Goal: Use online tool/utility: Utilize a website feature to perform a specific function

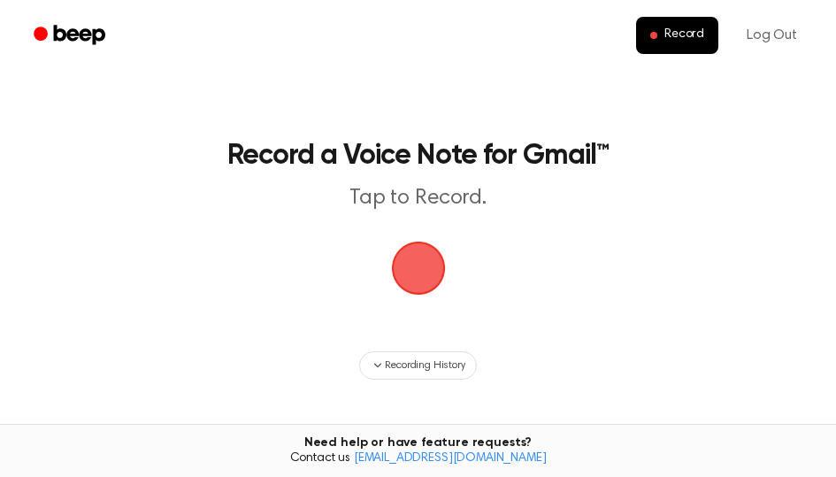
click at [428, 275] on span "button" at bounding box center [417, 268] width 87 height 87
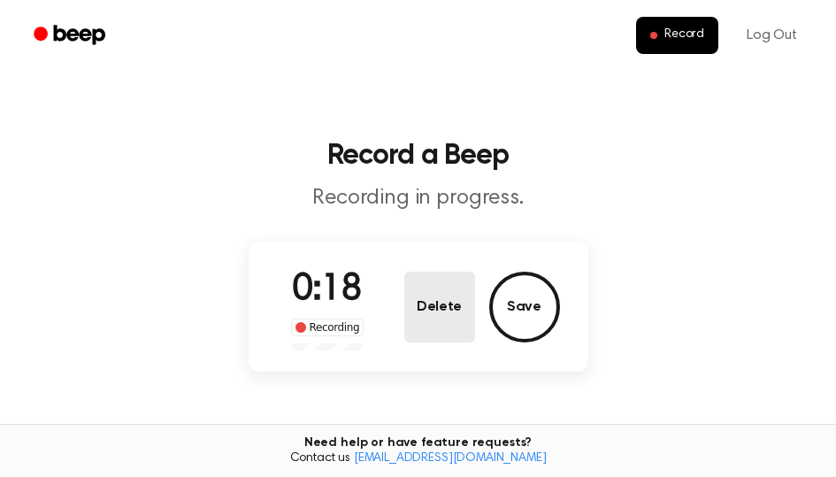
click at [438, 313] on button "Delete" at bounding box center [439, 306] width 71 height 71
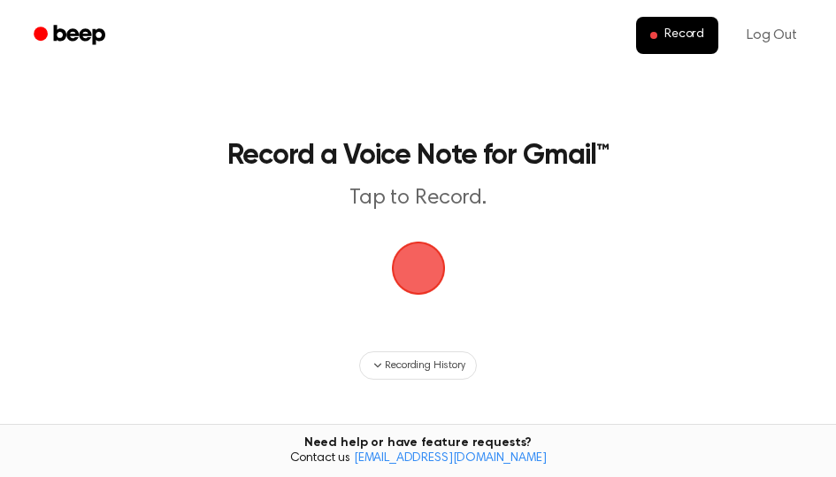
click at [418, 270] on span "button" at bounding box center [417, 268] width 95 height 95
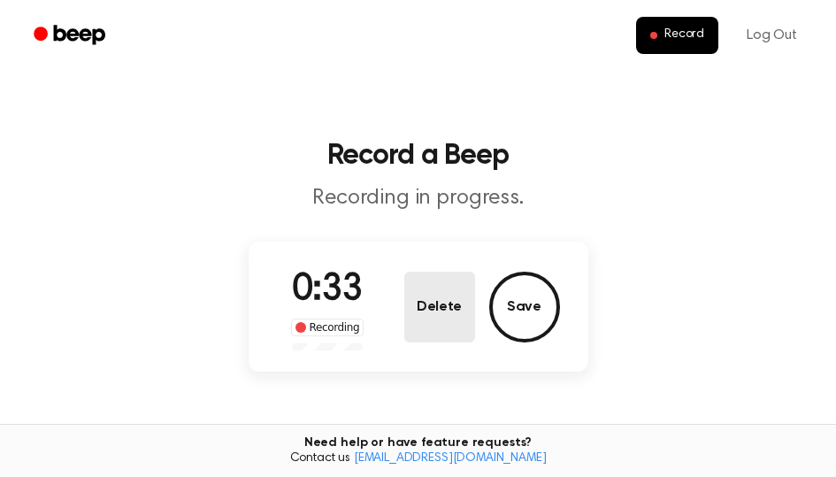
click at [437, 310] on button "Delete" at bounding box center [439, 306] width 71 height 71
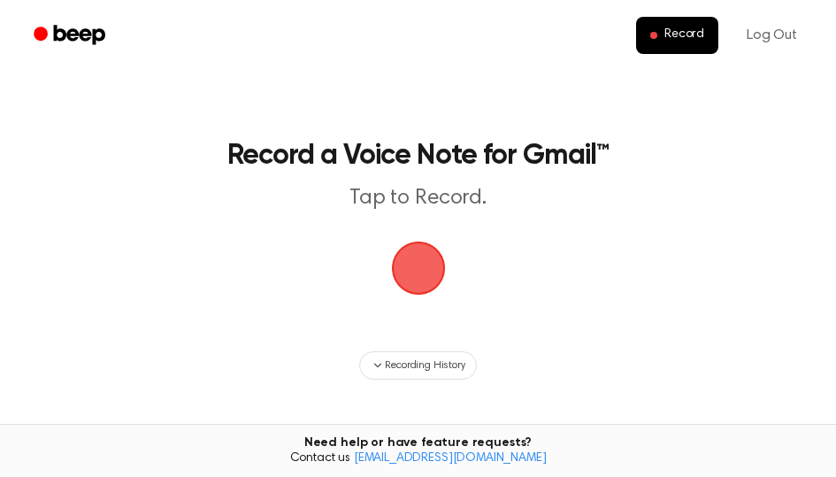
click at [418, 267] on span "button" at bounding box center [417, 268] width 57 height 57
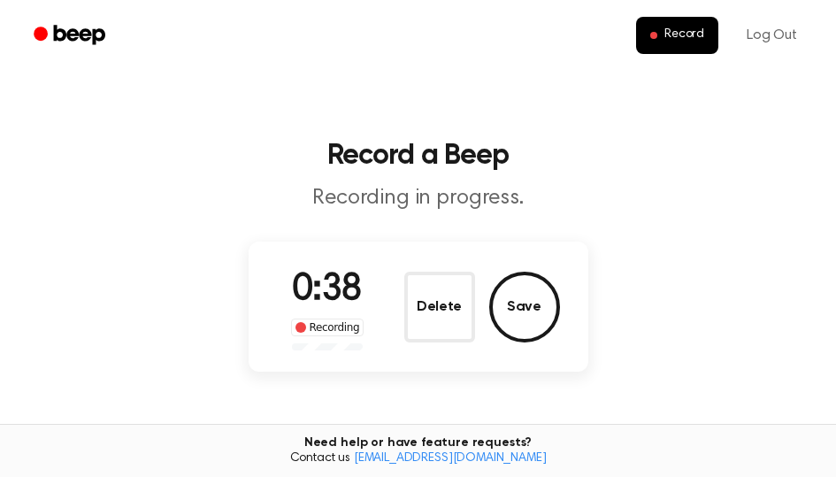
click at [418, 267] on div "0:38 Recording Delete Save" at bounding box center [418, 307] width 283 height 88
click at [432, 301] on button "Delete" at bounding box center [439, 306] width 71 height 71
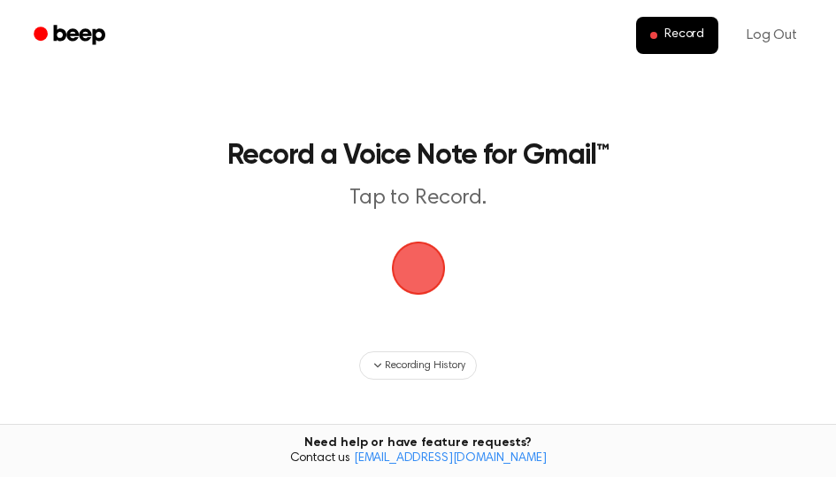
click at [430, 278] on span "button" at bounding box center [417, 268] width 57 height 57
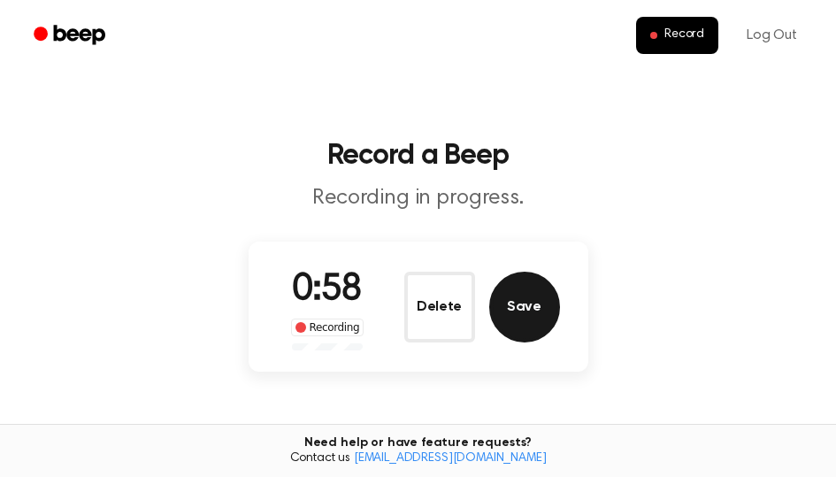
click at [522, 290] on button "Save" at bounding box center [524, 306] width 71 height 71
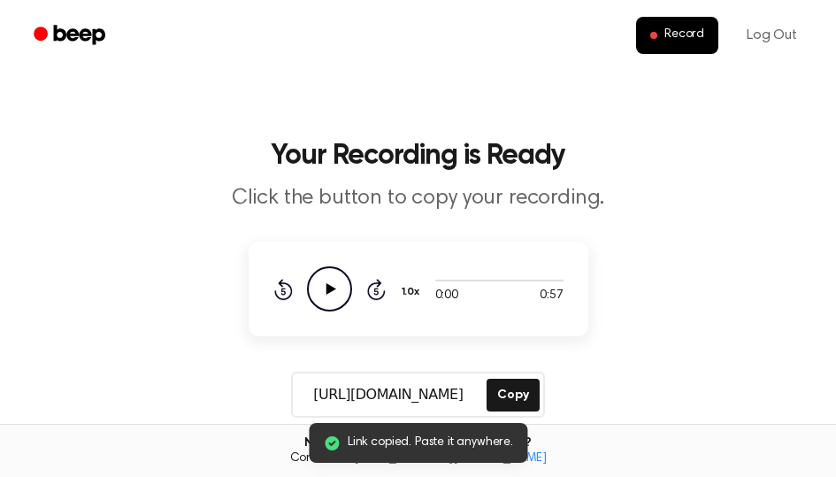
click at [320, 292] on icon "Play Audio" at bounding box center [329, 288] width 45 height 45
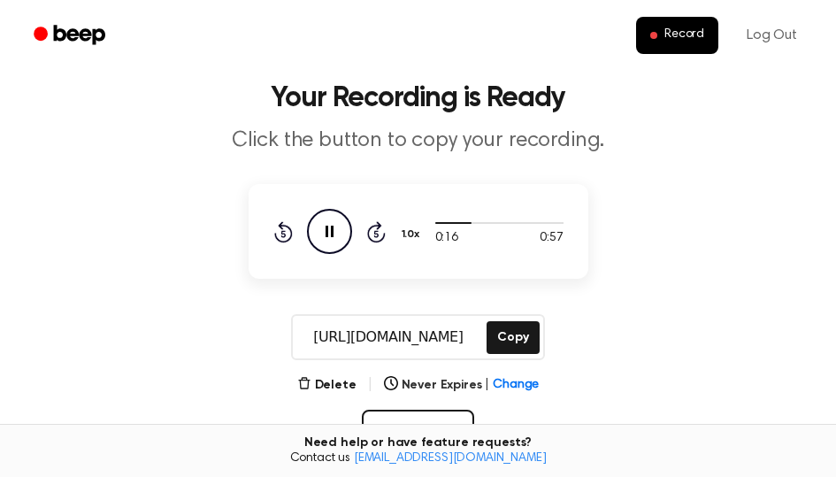
scroll to position [88, 0]
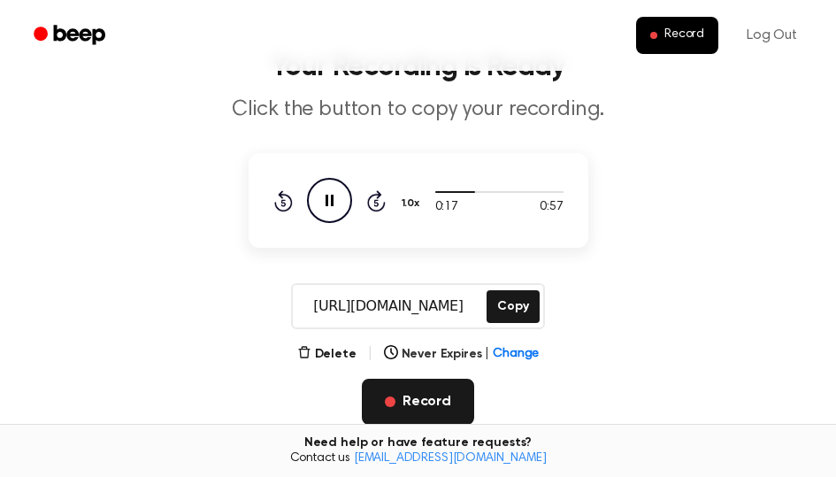
click at [424, 394] on button "Record" at bounding box center [418, 401] width 112 height 46
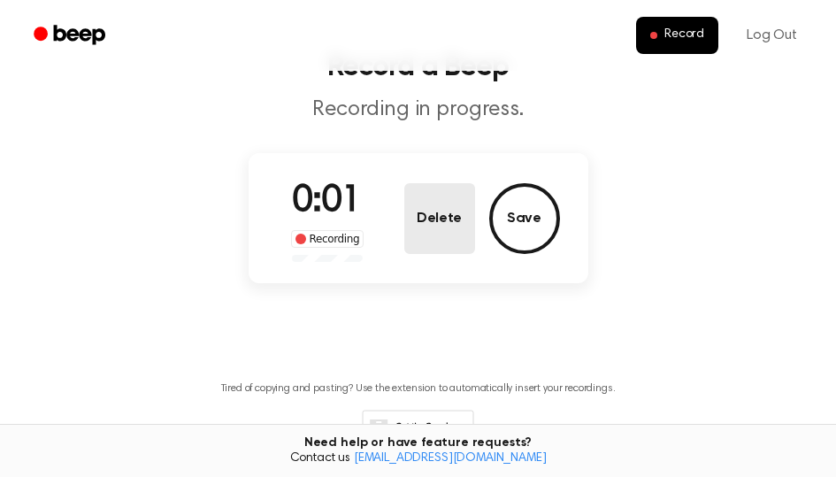
click at [441, 231] on button "Delete" at bounding box center [439, 218] width 71 height 71
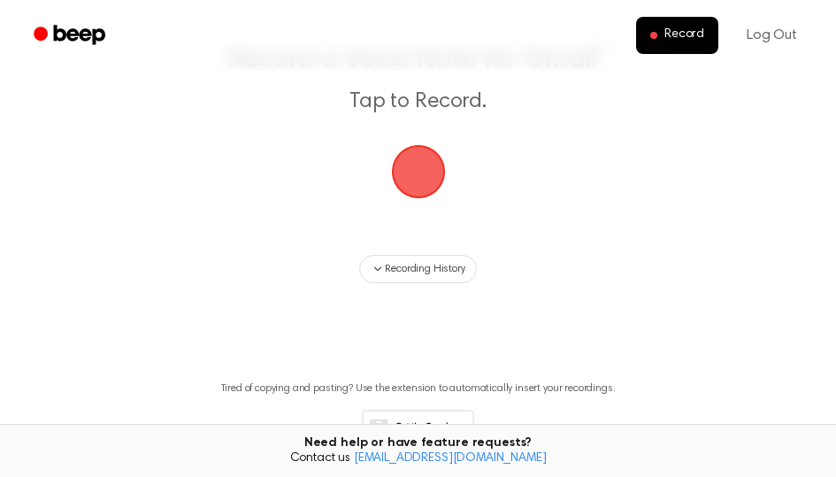
click at [426, 178] on span "button" at bounding box center [418, 171] width 68 height 68
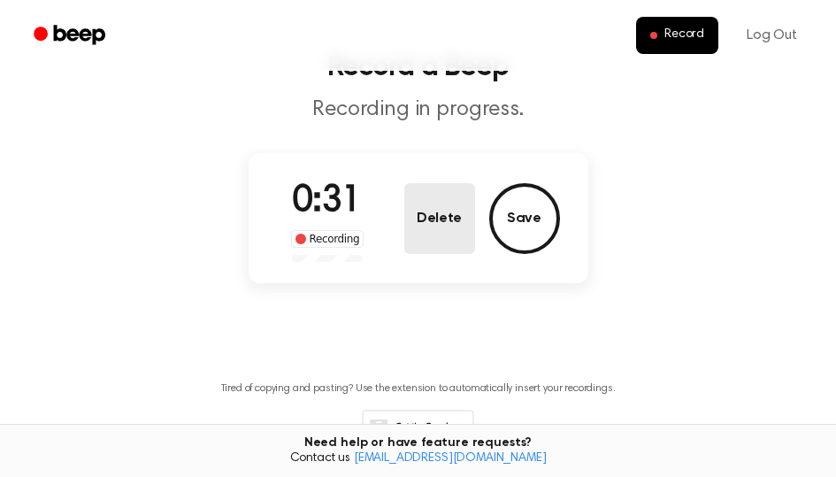
click at [439, 195] on button "Delete" at bounding box center [439, 218] width 71 height 71
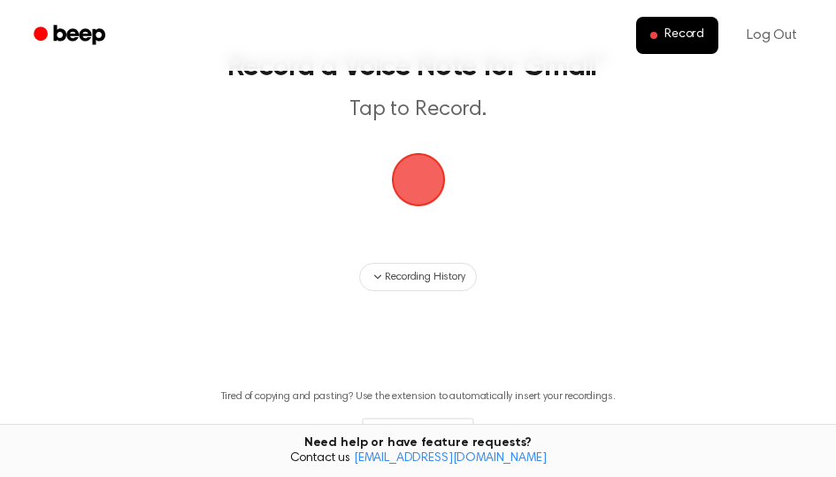
scroll to position [96, 0]
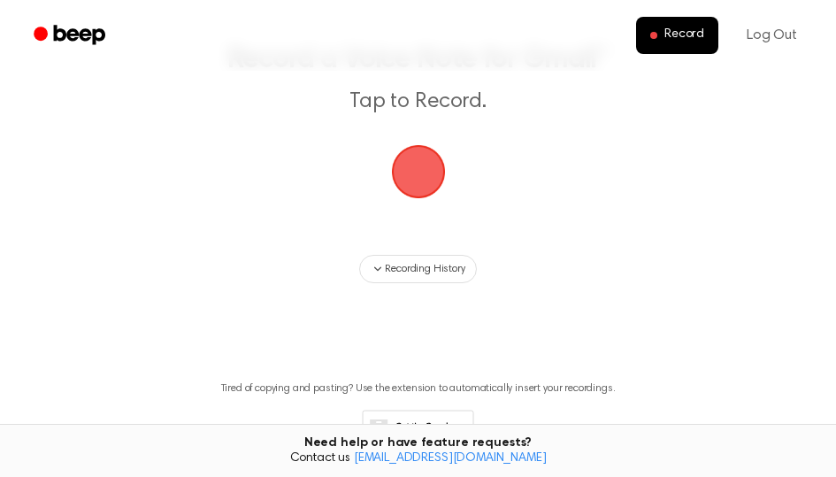
click at [435, 173] on span "button" at bounding box center [418, 172] width 50 height 50
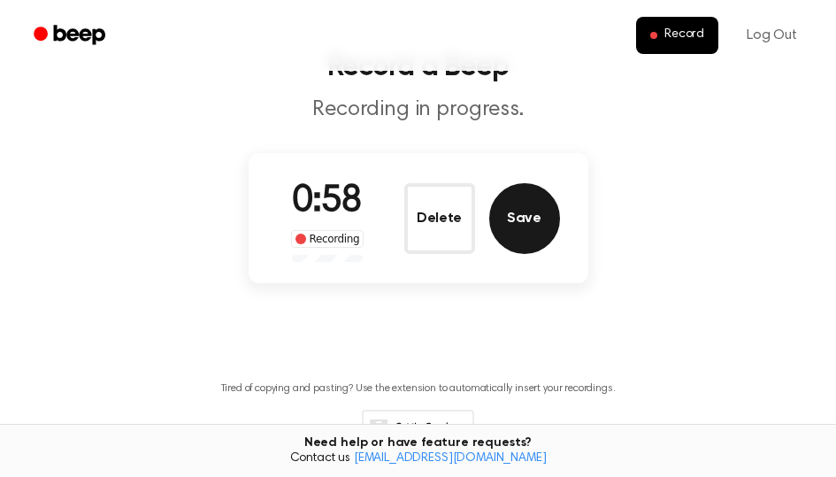
click at [517, 224] on button "Save" at bounding box center [524, 218] width 71 height 71
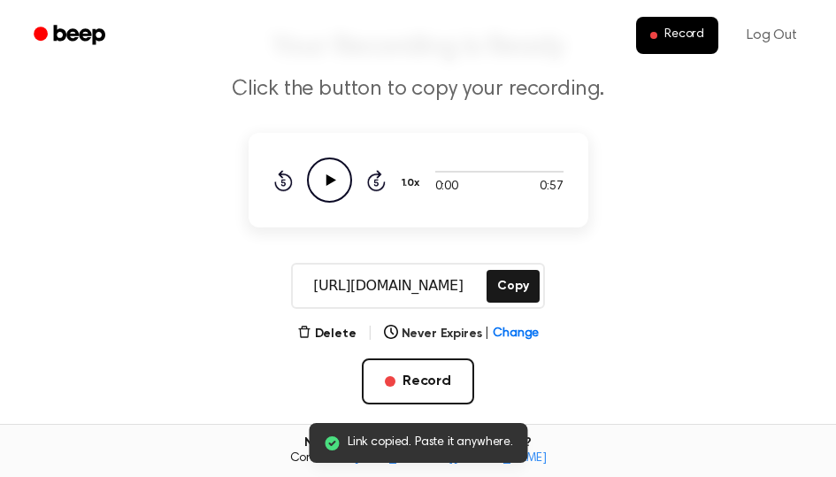
scroll to position [64, 0]
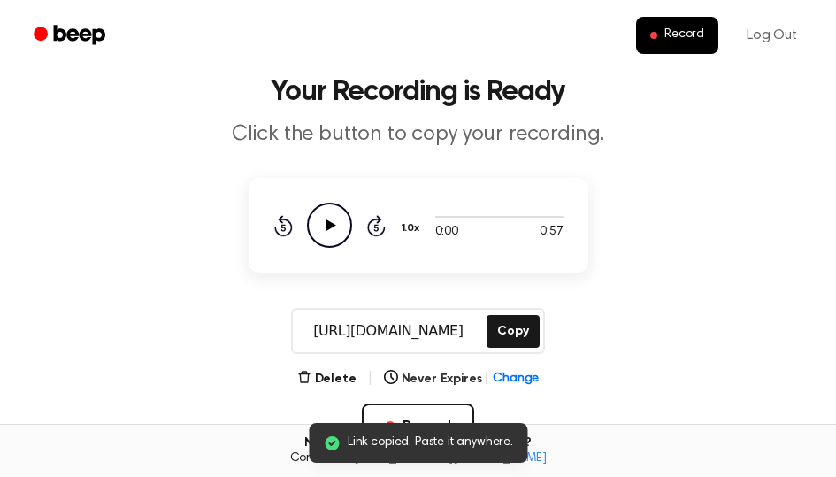
click at [332, 238] on icon "Play Audio" at bounding box center [329, 224] width 45 height 45
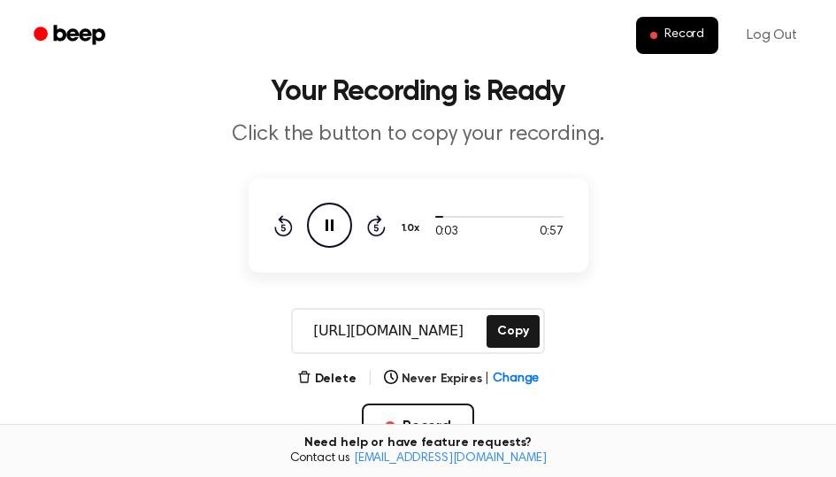
click at [277, 229] on icon "Rewind 5 seconds" at bounding box center [282, 225] width 19 height 23
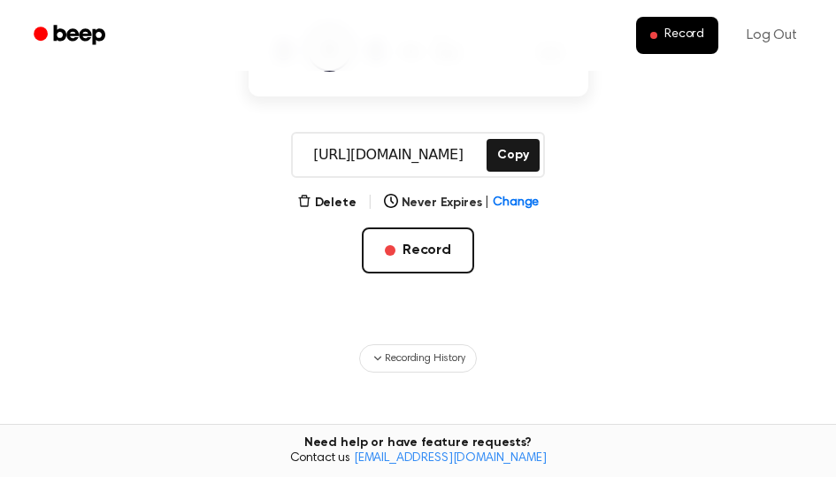
scroll to position [240, 0]
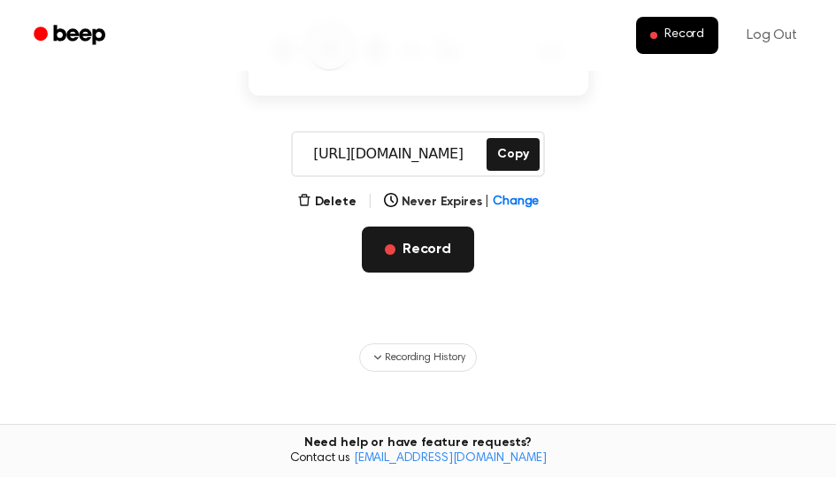
click at [408, 254] on button "Record" at bounding box center [418, 249] width 112 height 46
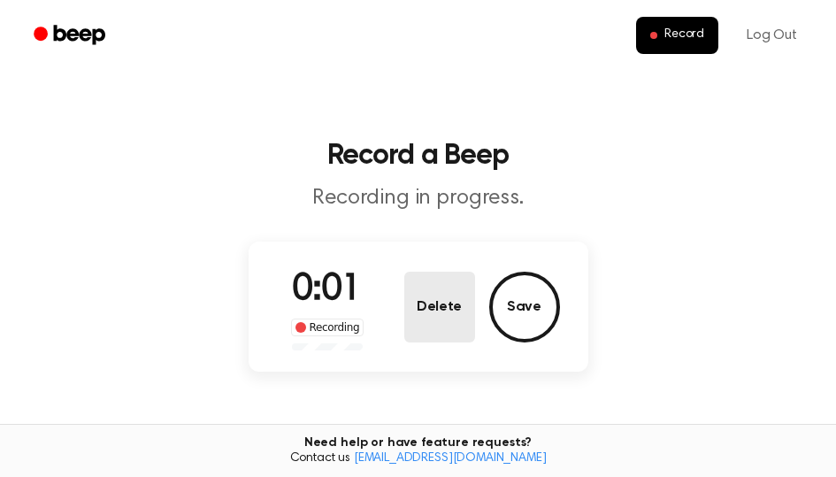
click at [442, 322] on button "Delete" at bounding box center [439, 306] width 71 height 71
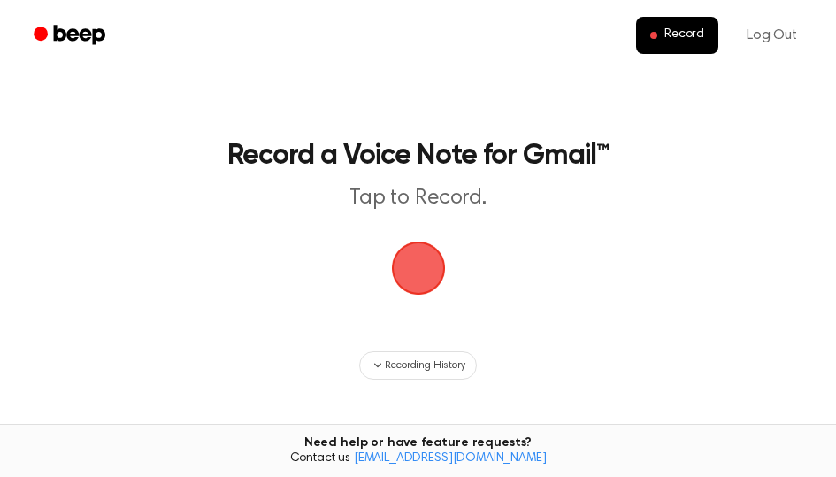
click at [423, 272] on span "button" at bounding box center [418, 268] width 54 height 54
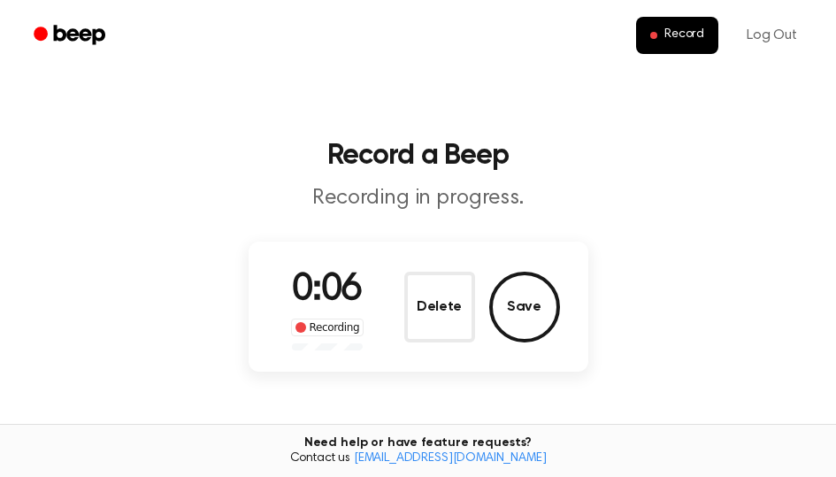
click at [390, 329] on div "0:06 Recording Delete Save" at bounding box center [418, 307] width 283 height 88
click at [415, 319] on button "Delete" at bounding box center [439, 306] width 71 height 71
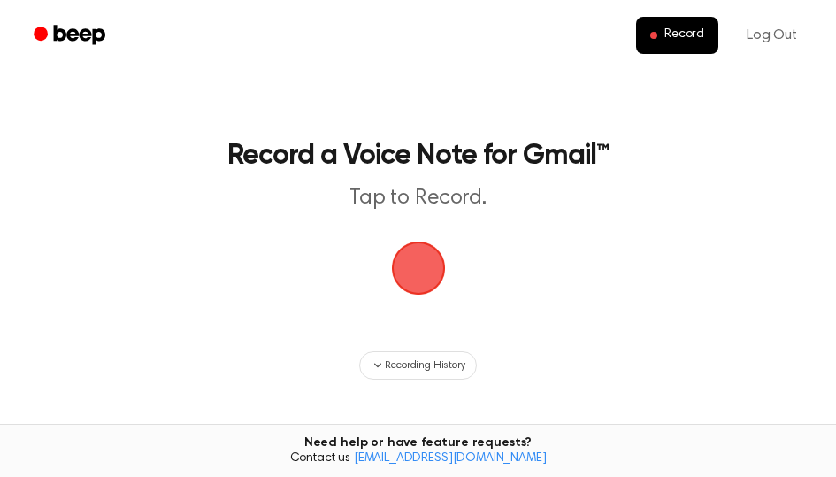
click at [424, 271] on span "button" at bounding box center [418, 268] width 54 height 54
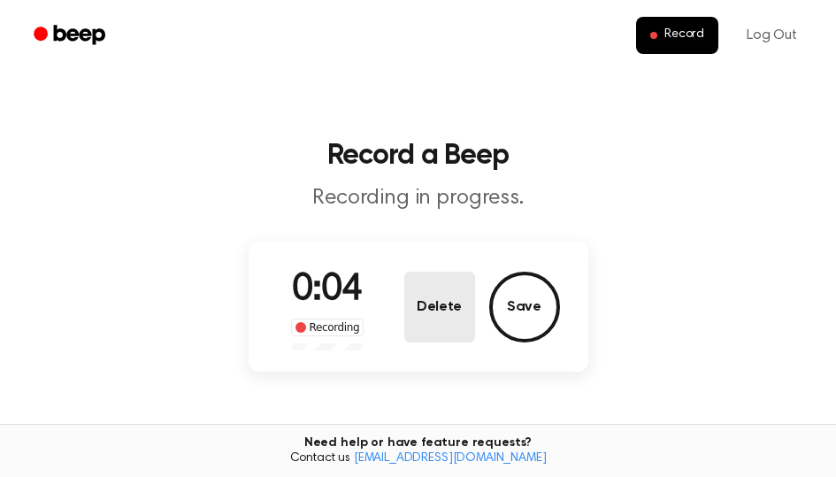
click at [447, 305] on button "Delete" at bounding box center [439, 306] width 71 height 71
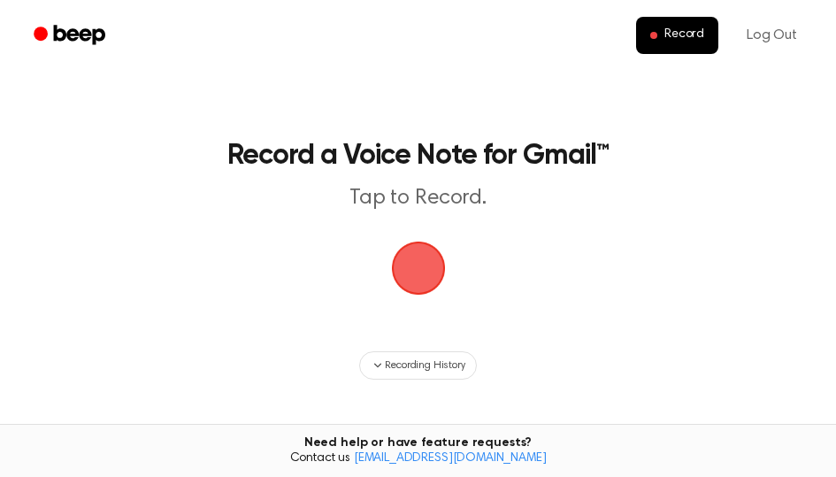
click at [425, 271] on span "button" at bounding box center [417, 268] width 57 height 57
click at [416, 279] on span "button" at bounding box center [418, 268] width 64 height 64
click at [411, 276] on span "button" at bounding box center [418, 268] width 54 height 54
click at [698, 31] on span "Record" at bounding box center [684, 35] width 40 height 16
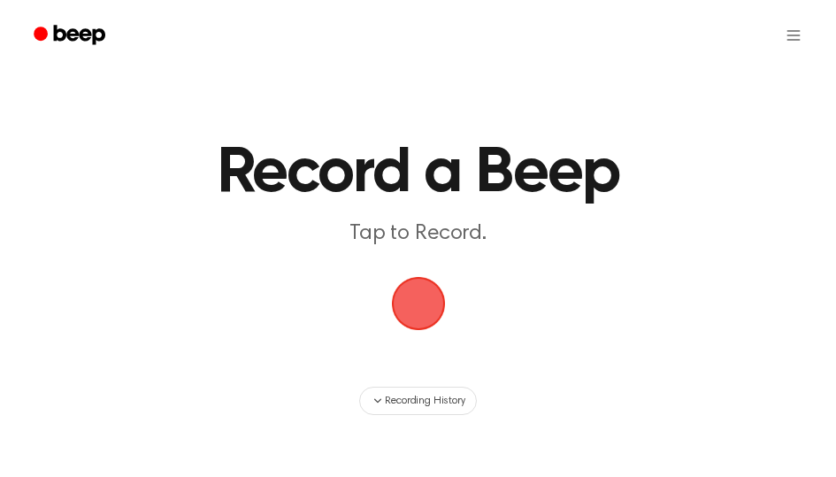
click at [417, 307] on span "button" at bounding box center [418, 304] width 54 height 54
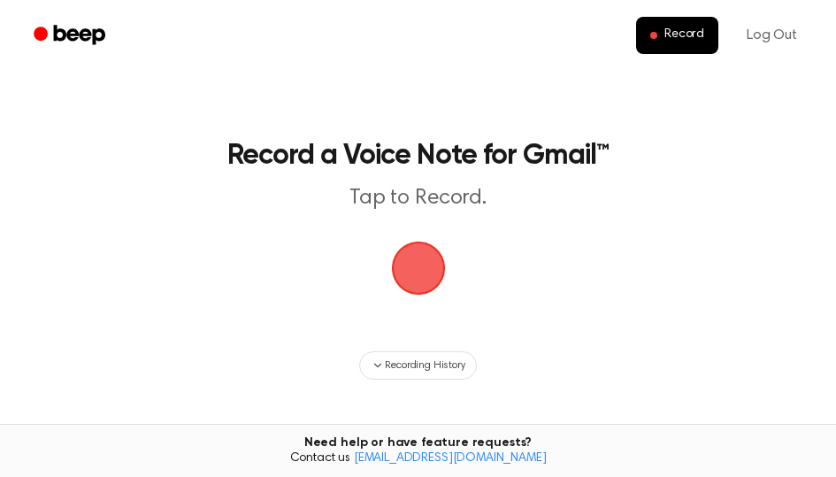
click at [418, 259] on span "button" at bounding box center [418, 268] width 54 height 54
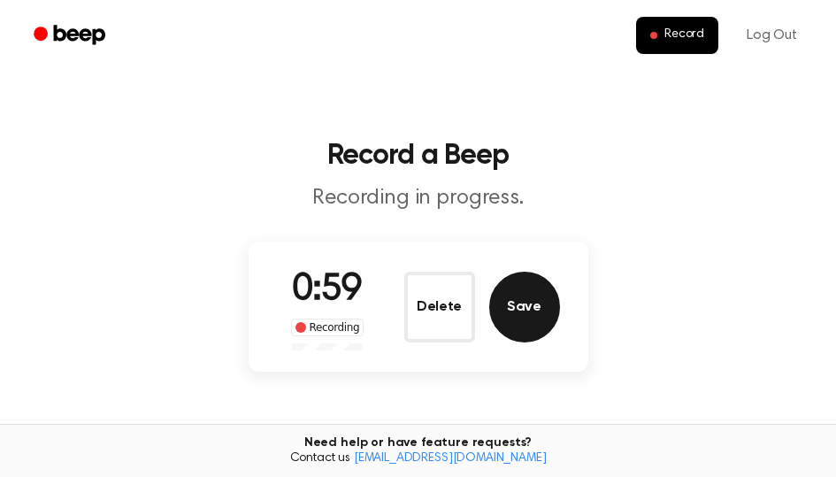
click at [521, 302] on button "Save" at bounding box center [524, 306] width 71 height 71
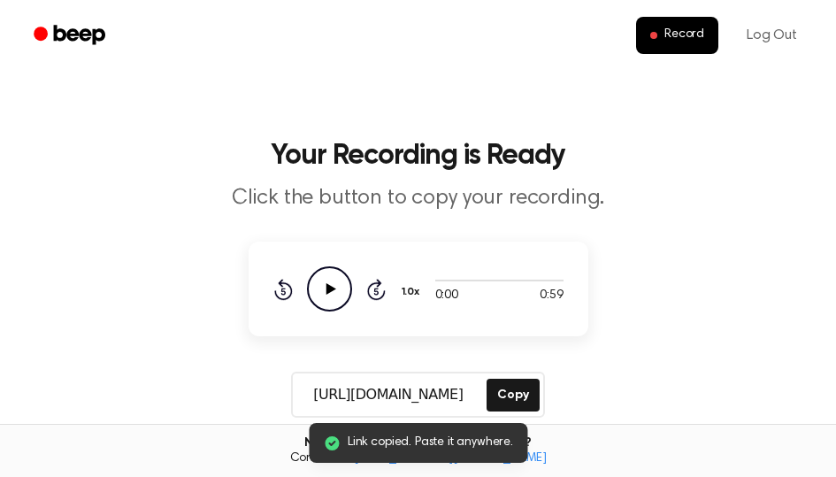
click at [328, 286] on icon at bounding box center [330, 288] width 10 height 11
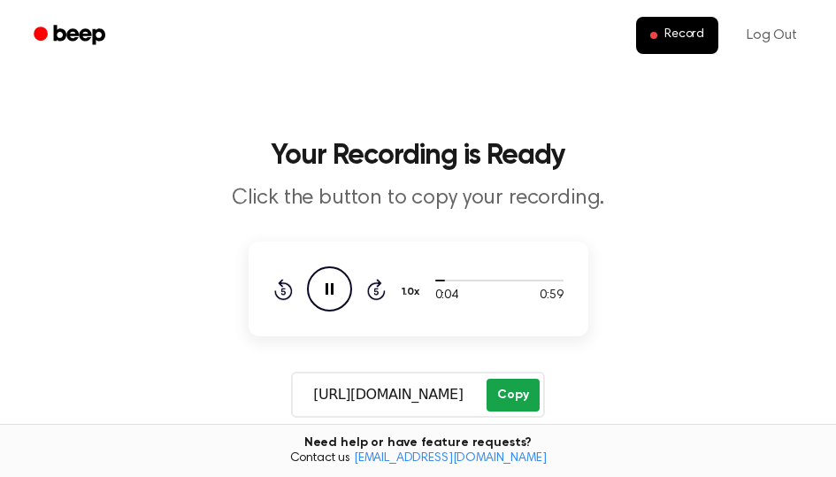
click at [533, 387] on button "Copy" at bounding box center [512, 394] width 52 height 33
click at [330, 285] on icon "Pause Audio" at bounding box center [329, 288] width 45 height 45
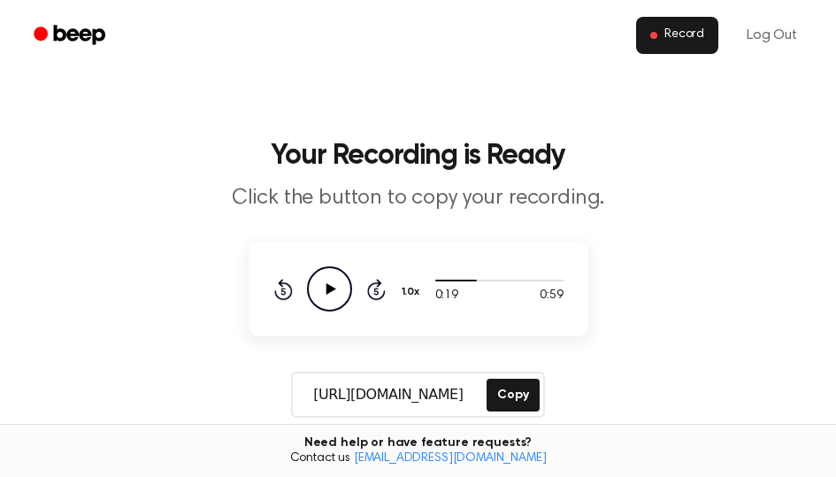
click at [688, 44] on button "Record" at bounding box center [677, 35] width 82 height 37
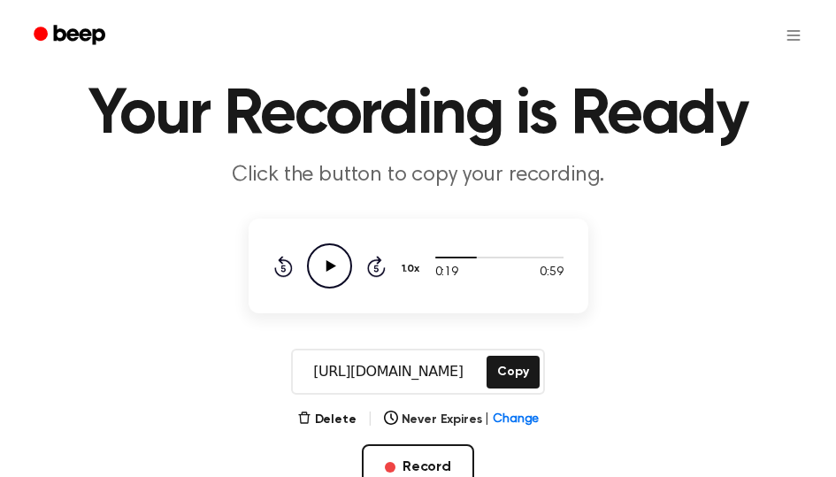
scroll to position [88, 0]
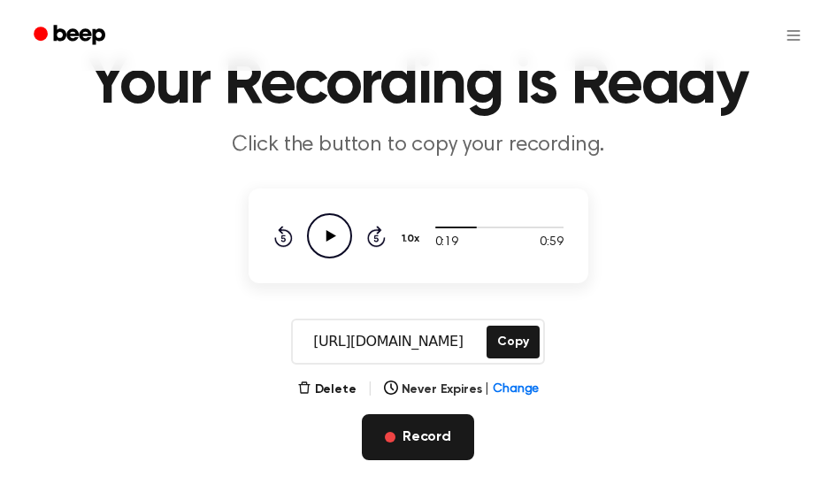
click at [418, 433] on button "Record" at bounding box center [418, 437] width 112 height 46
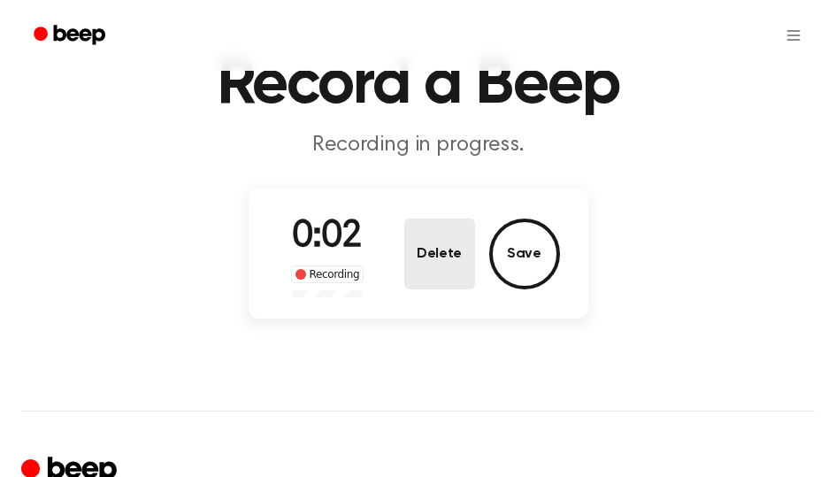
click at [441, 269] on button "Delete" at bounding box center [439, 253] width 71 height 71
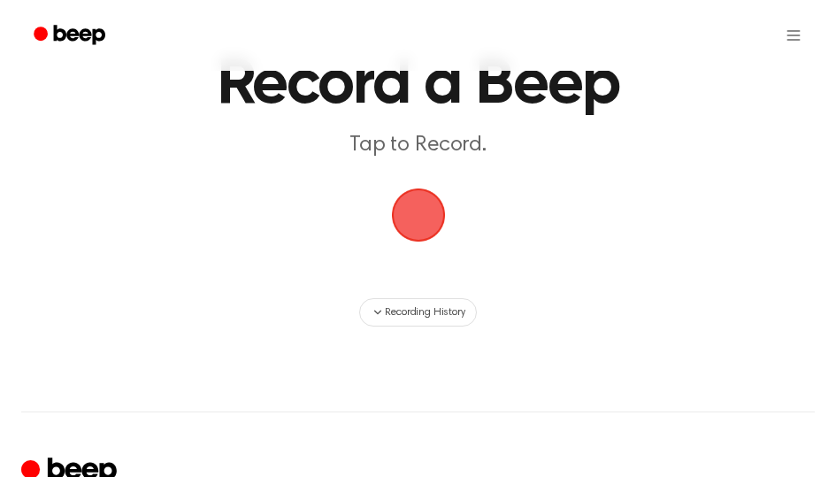
click at [427, 225] on span "button" at bounding box center [417, 215] width 60 height 60
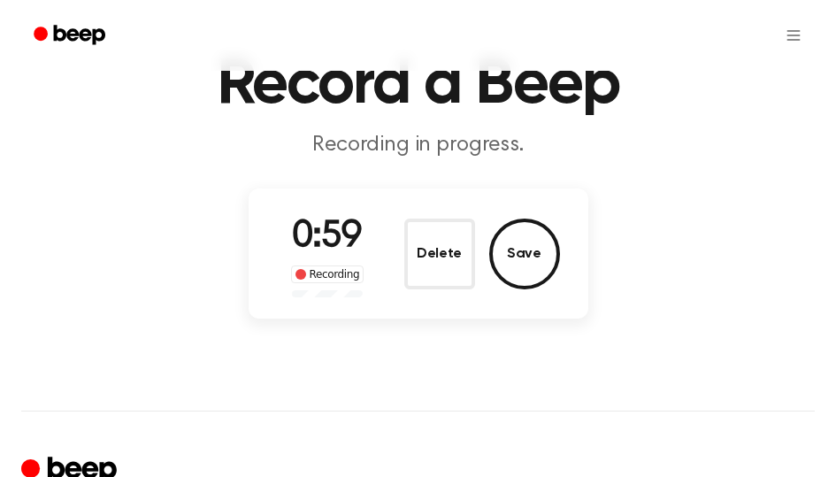
scroll to position [0, 0]
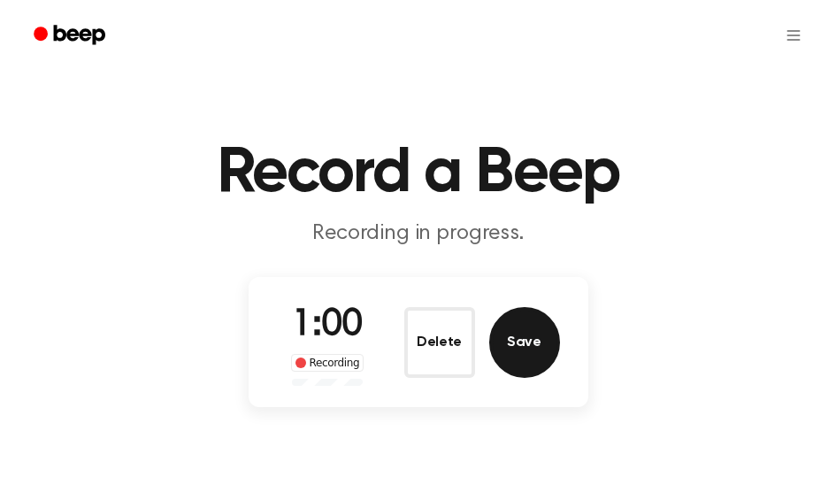
click at [545, 355] on button "Save" at bounding box center [524, 342] width 71 height 71
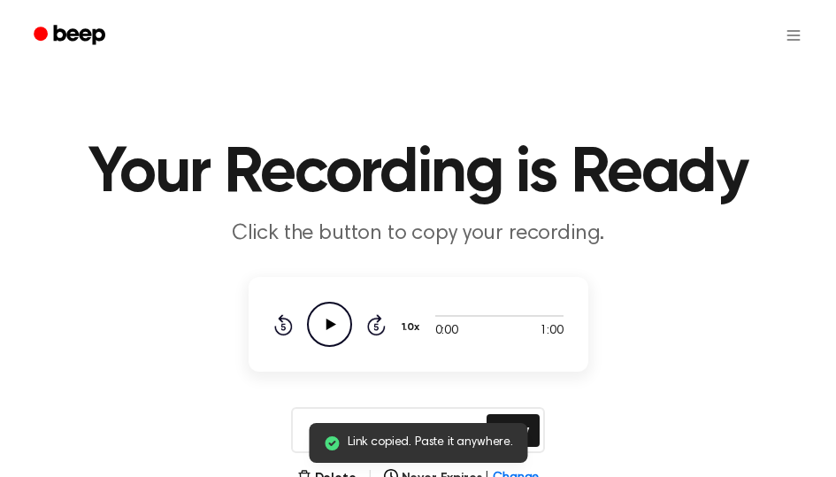
click at [338, 330] on icon "Play Audio" at bounding box center [329, 323] width 45 height 45
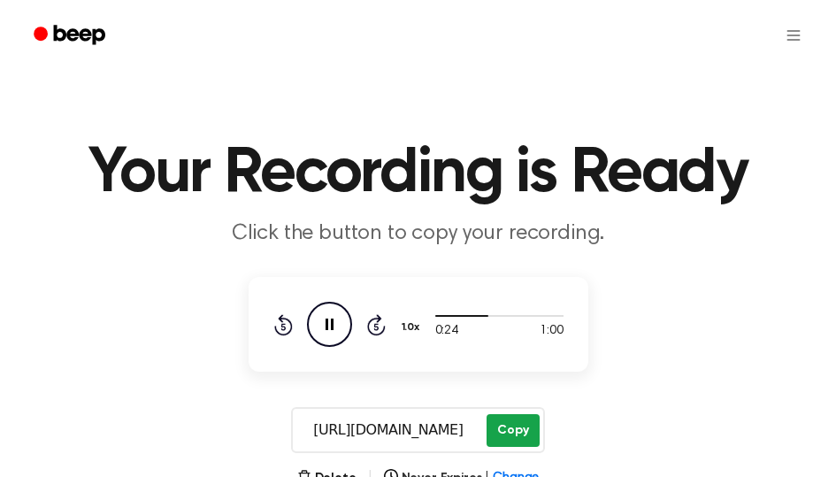
click at [526, 429] on button "Copy" at bounding box center [512, 430] width 52 height 33
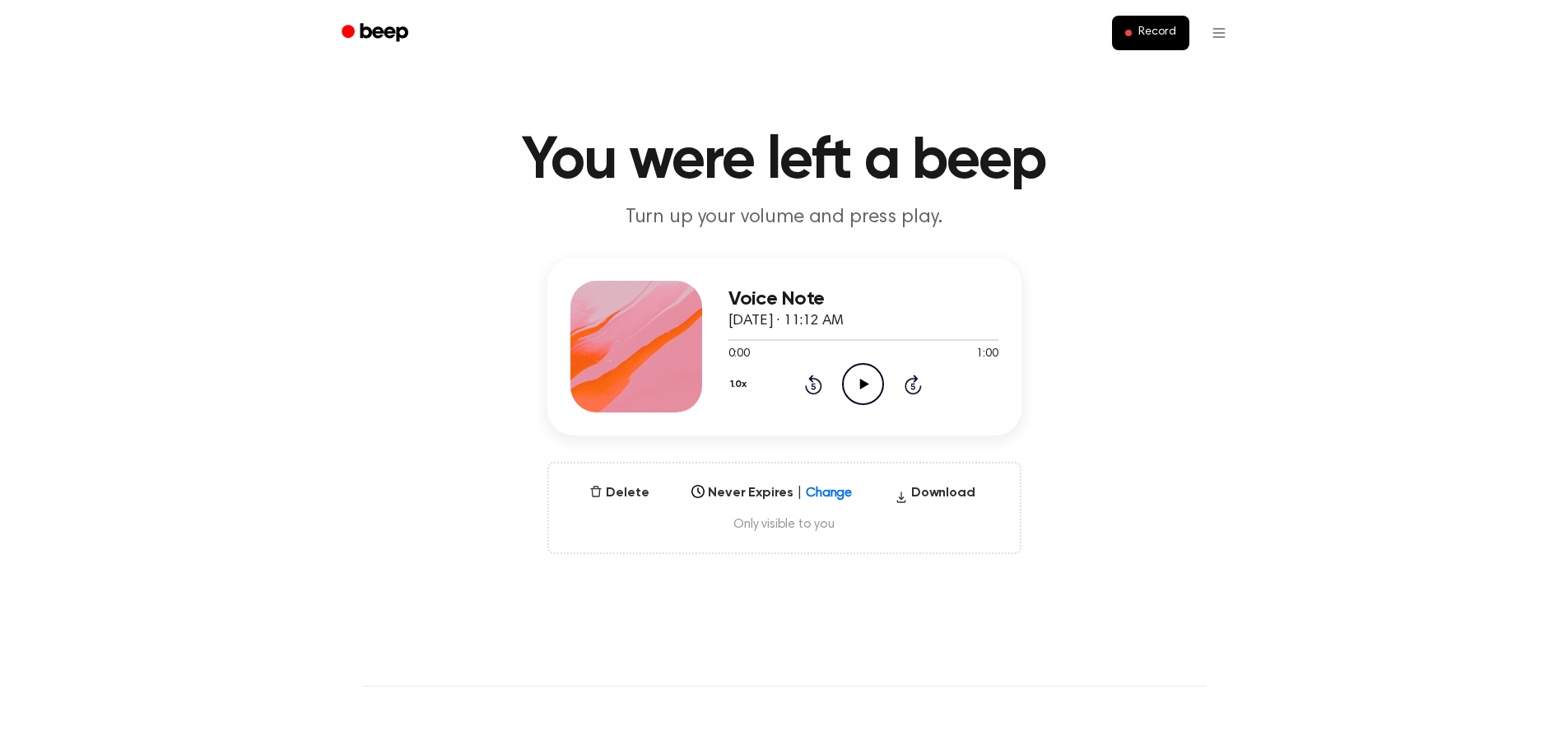
click at [857, 384] on icon "Play Audio" at bounding box center [862, 384] width 42 height 42
